Goal: Task Accomplishment & Management: Manage account settings

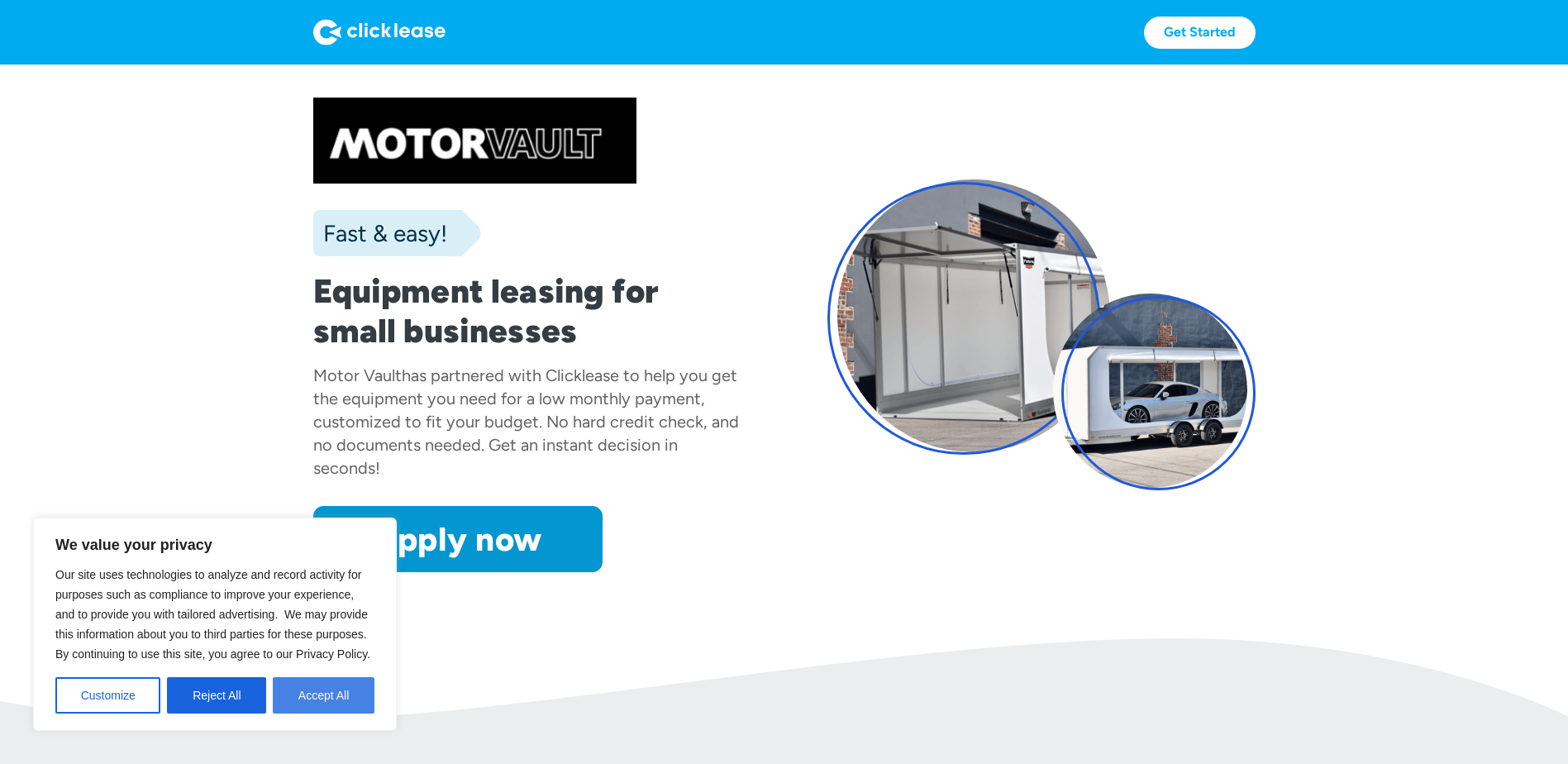
drag, startPoint x: 326, startPoint y: 686, endPoint x: 342, endPoint y: 675, distance: 19.4
click at [326, 685] on button "Accept All" at bounding box center [323, 694] width 102 height 36
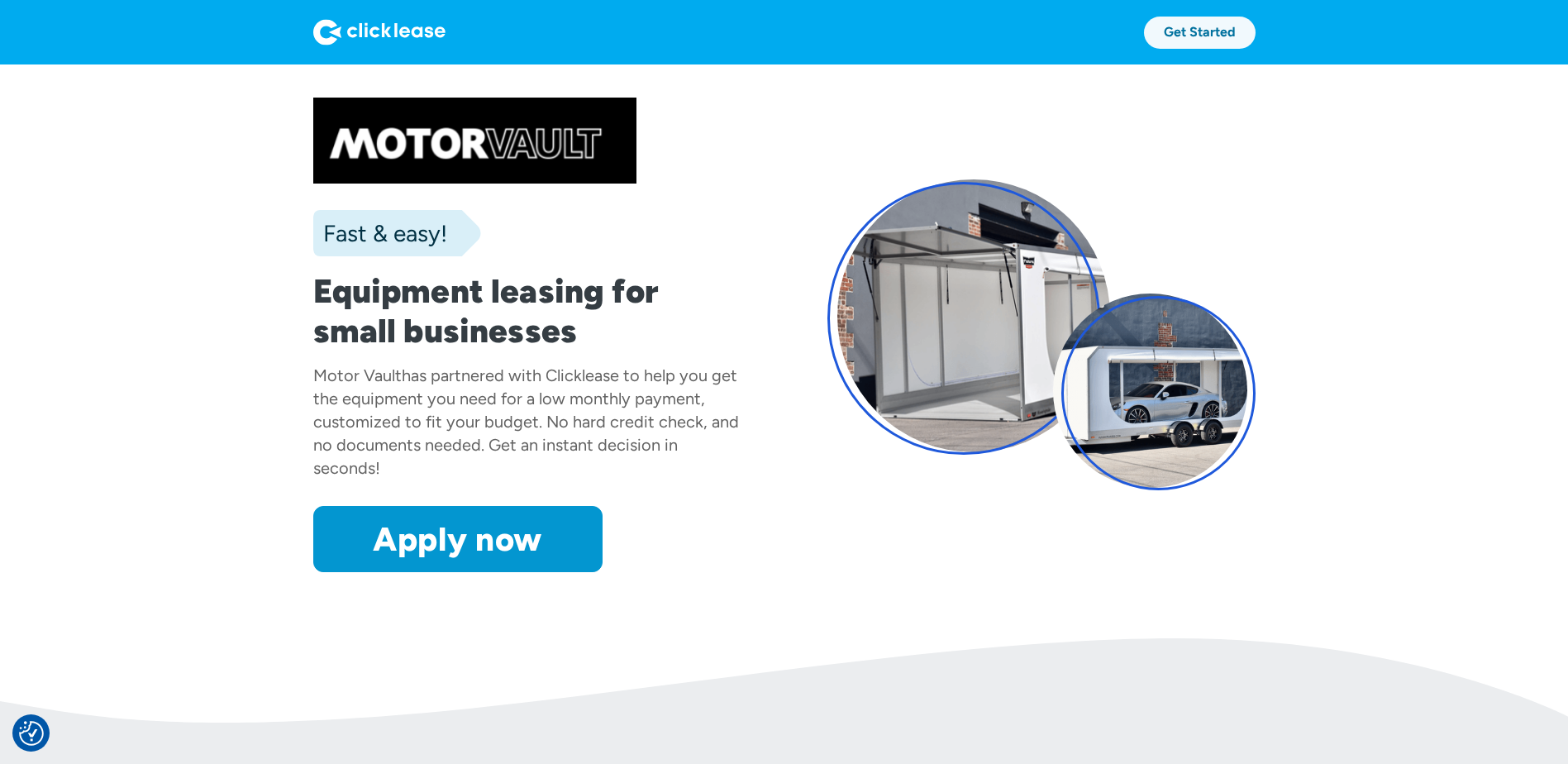
click at [1189, 29] on link "Get Started" at bounding box center [1200, 33] width 112 height 33
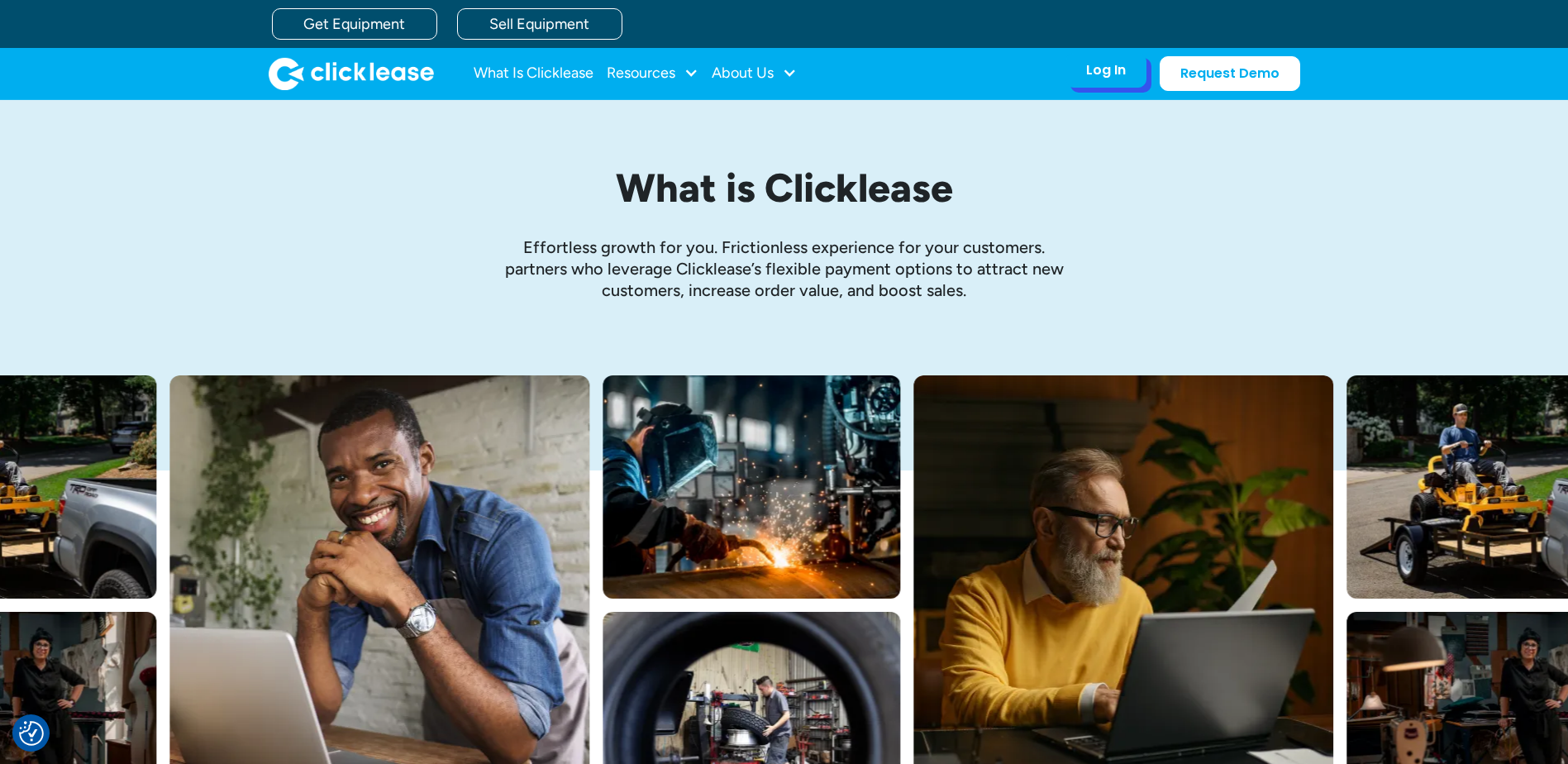
click at [1089, 62] on div "Log In" at bounding box center [1106, 70] width 40 height 16
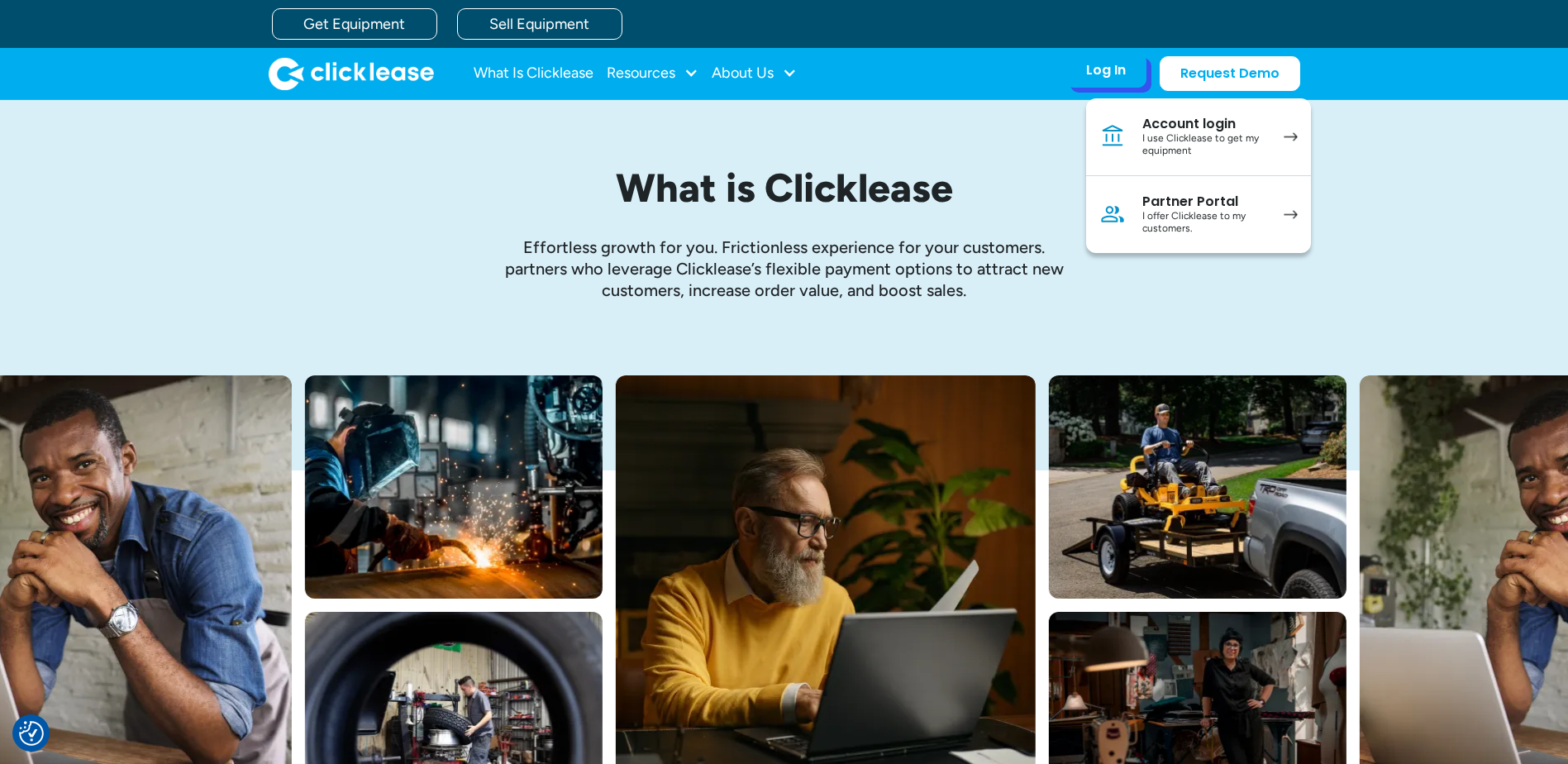
click at [1173, 122] on div "Account login" at bounding box center [1205, 124] width 125 height 16
